Goal: Task Accomplishment & Management: Manage account settings

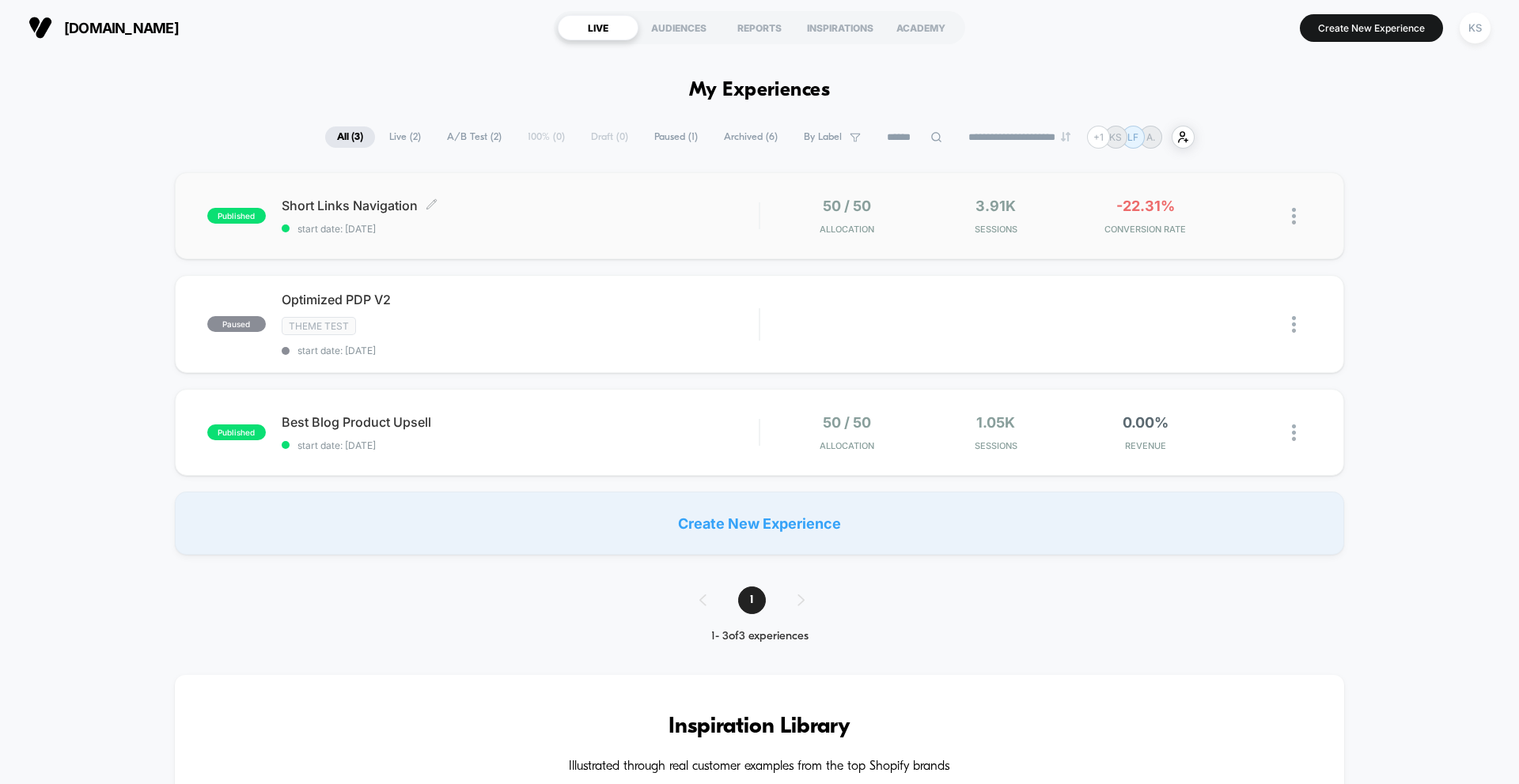
click at [478, 206] on span "Short Links Navigation Click to edit experience details" at bounding box center [520, 205] width 477 height 16
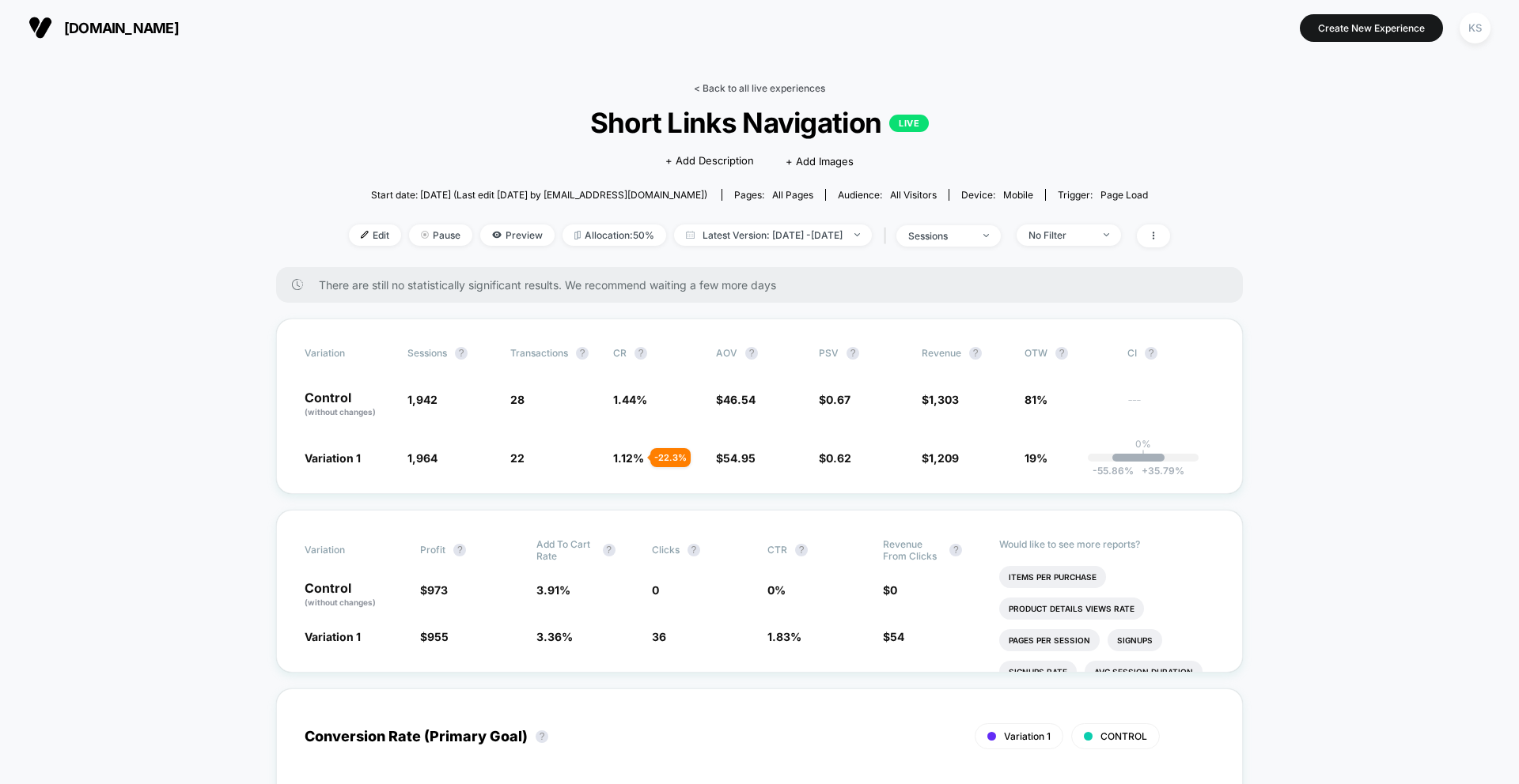
click at [756, 87] on link "< Back to all live experiences" at bounding box center [759, 89] width 131 height 12
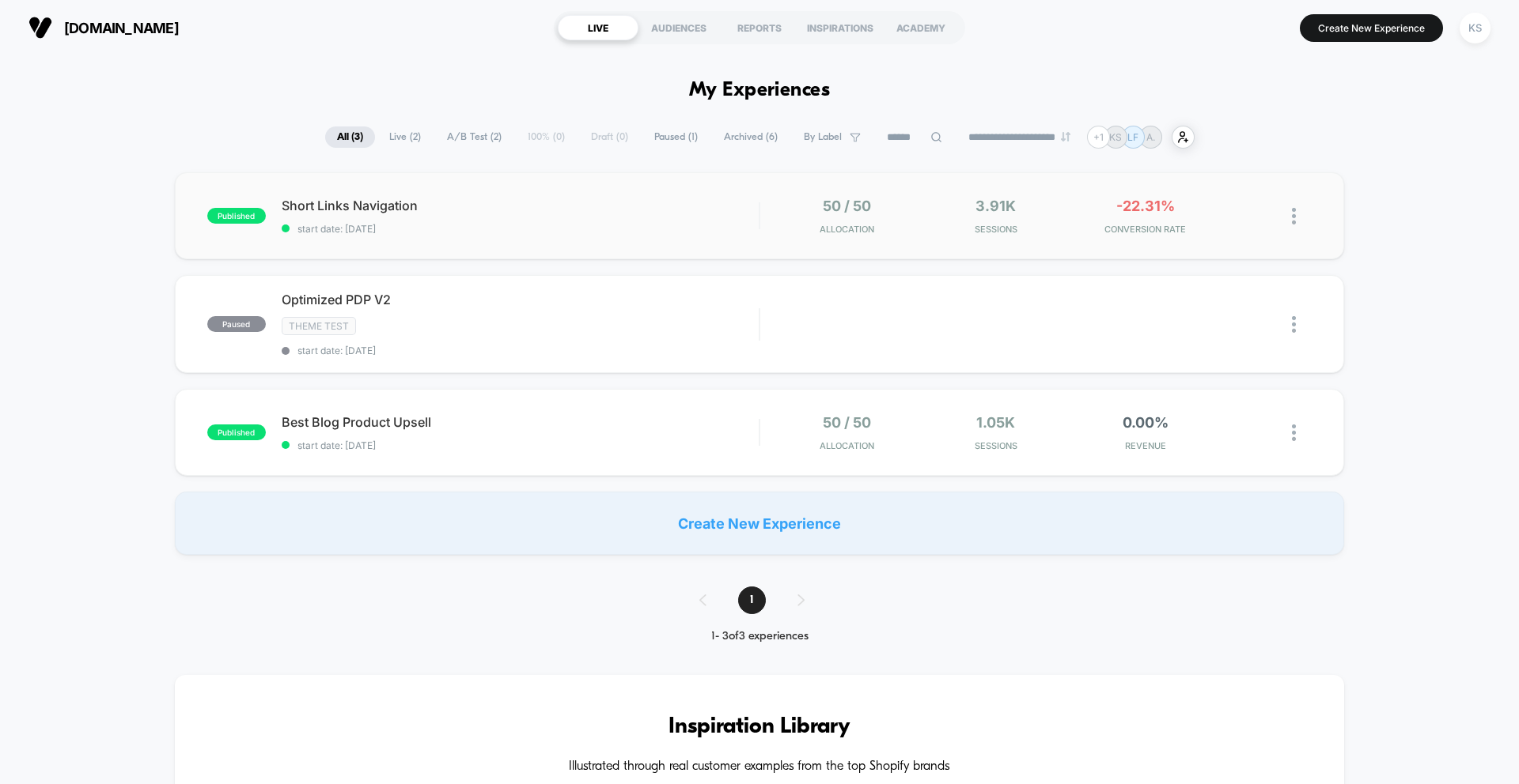
click at [1292, 218] on img at bounding box center [1294, 216] width 4 height 17
click at [1194, 201] on div "Pause" at bounding box center [1213, 198] width 143 height 36
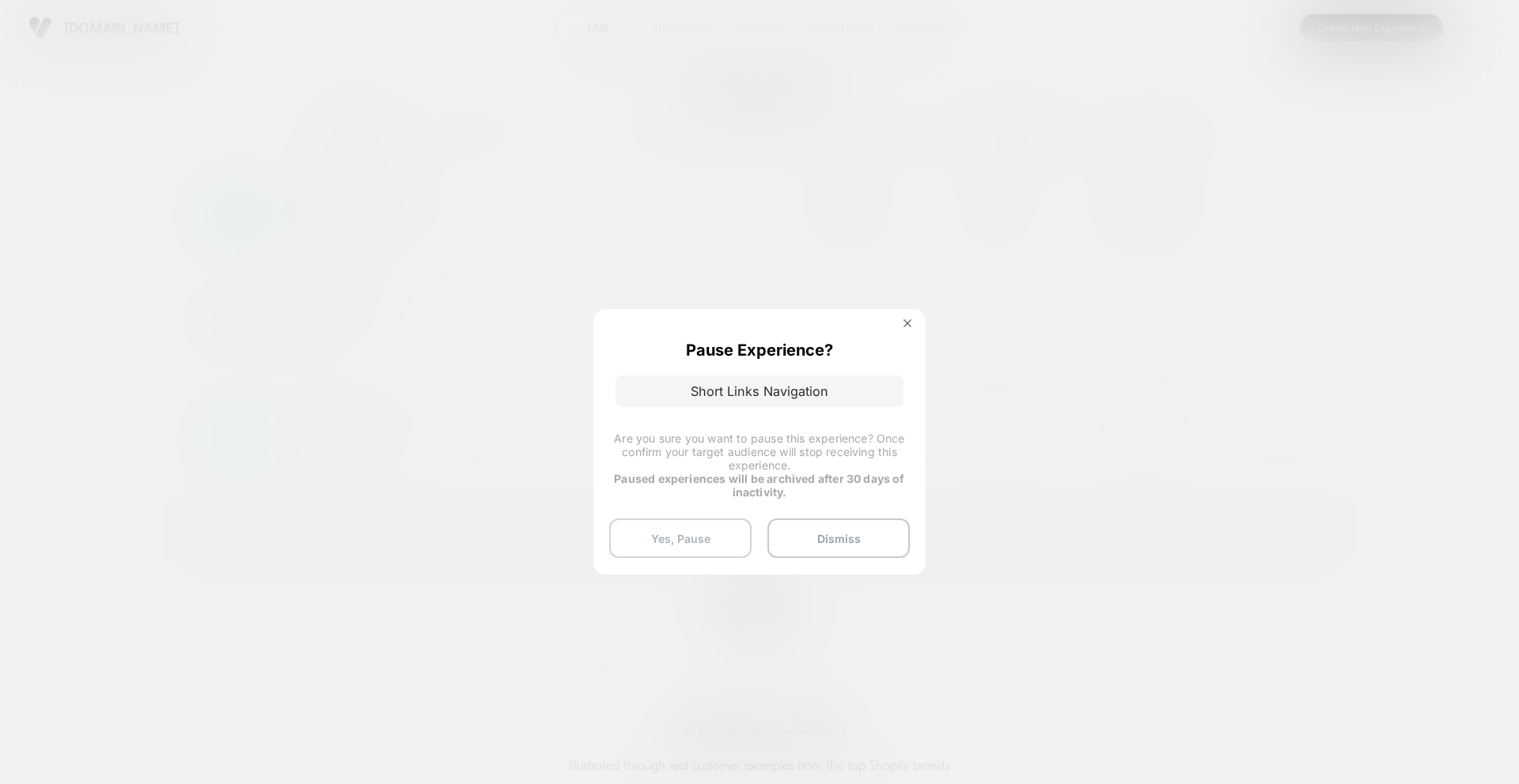
click at [682, 534] on button "Yes, Pause" at bounding box center [681, 538] width 143 height 39
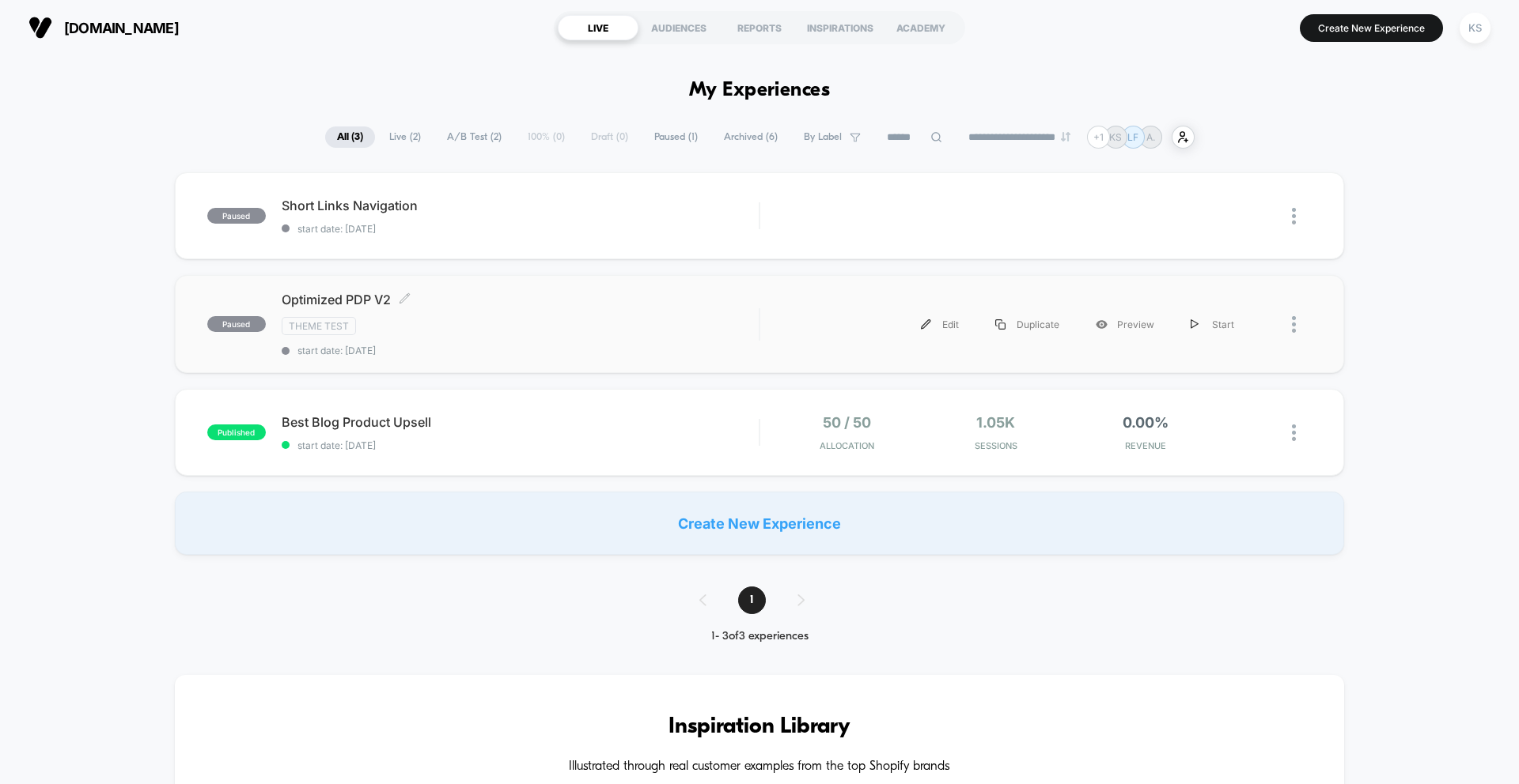
click at [558, 326] on div "Theme Test" at bounding box center [520, 326] width 477 height 18
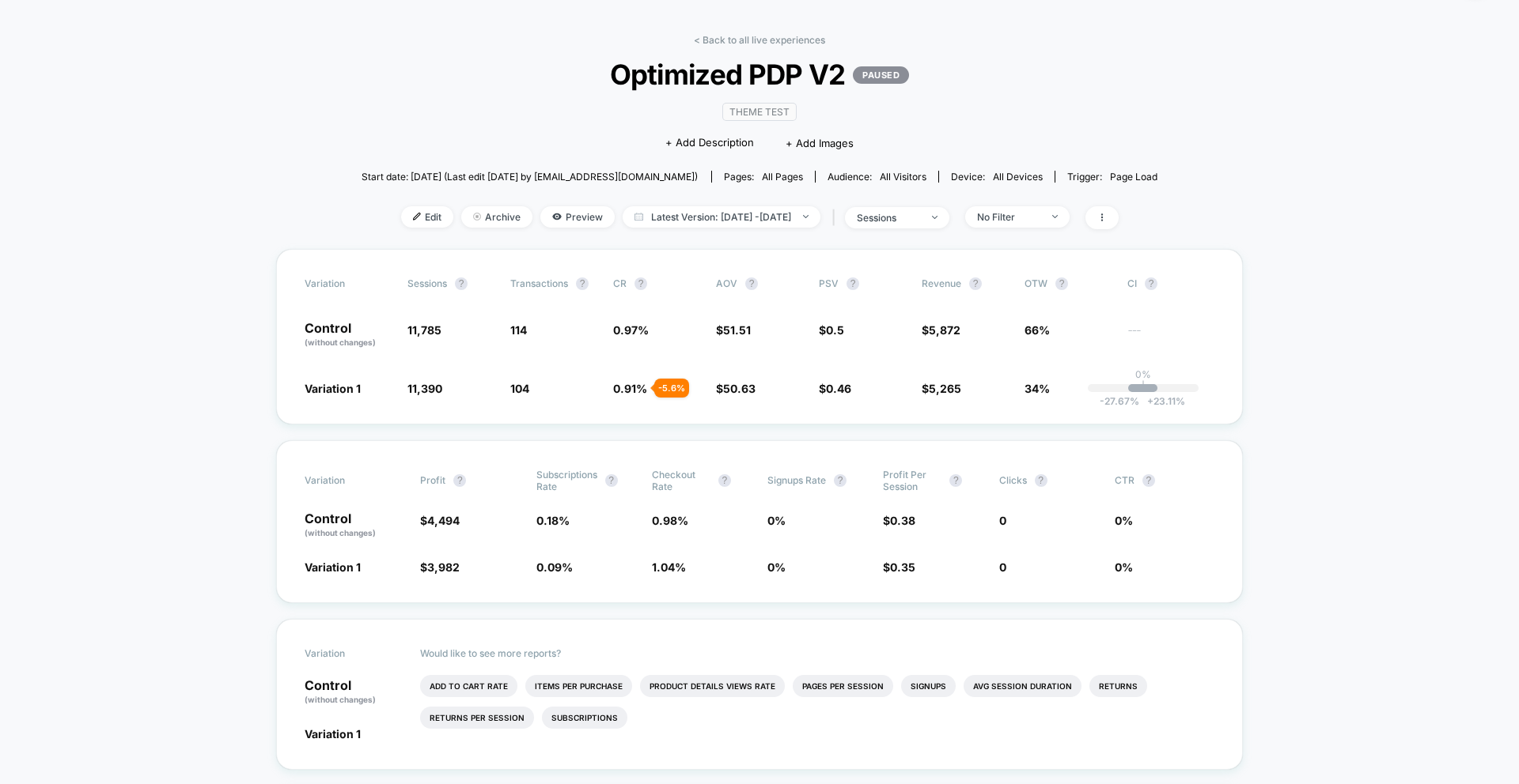
scroll to position [48, 0]
click at [746, 37] on link "< Back to all live experiences" at bounding box center [759, 40] width 131 height 12
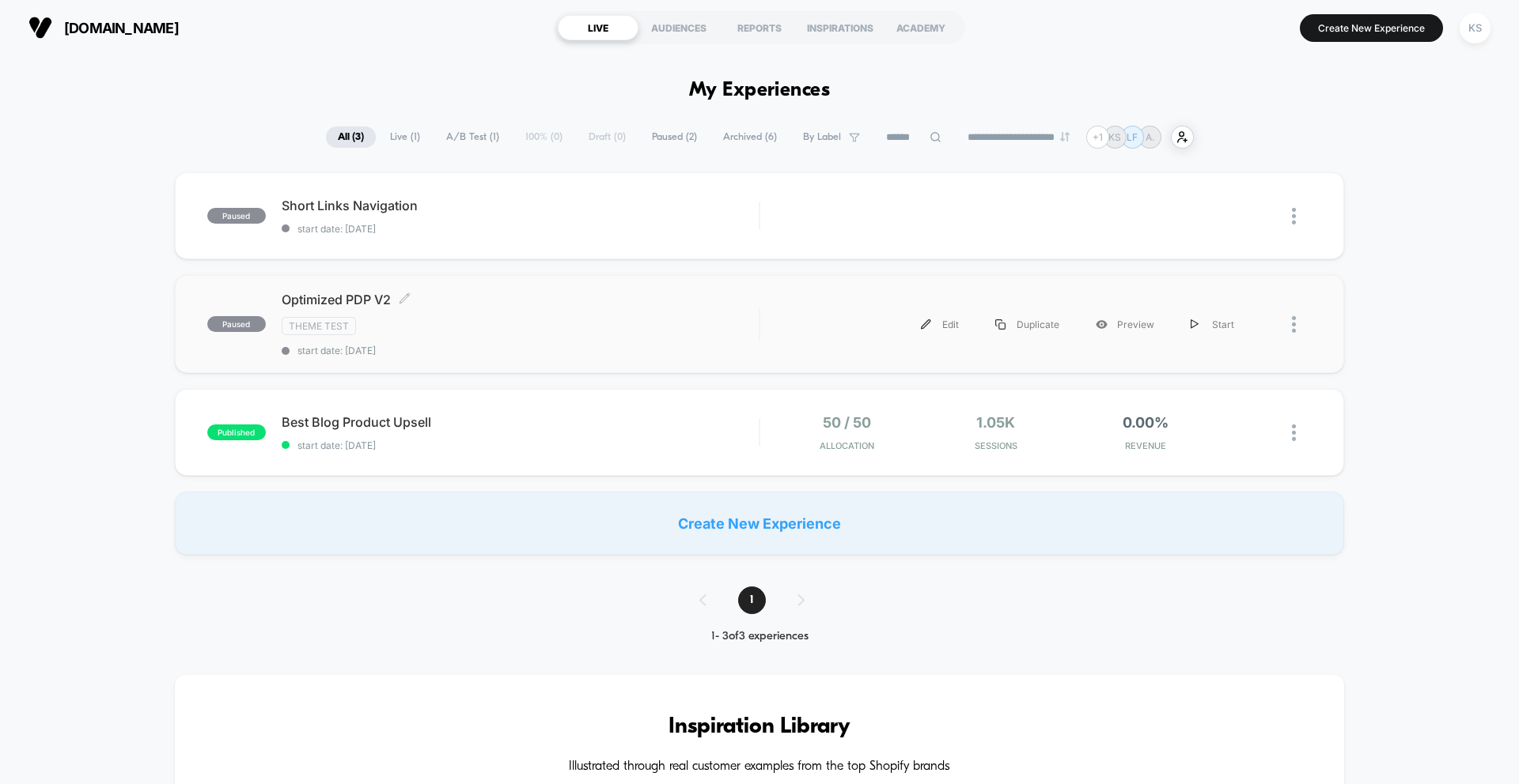
click at [505, 320] on div "Theme Test" at bounding box center [520, 326] width 477 height 18
